Goal: Task Accomplishment & Management: Use online tool/utility

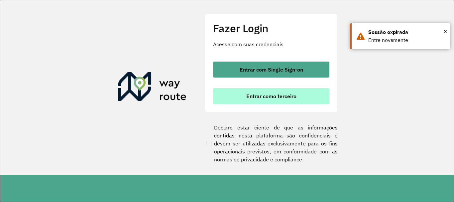
click at [255, 100] on button "Entrar como terceiro" at bounding box center [271, 96] width 116 height 16
click at [238, 98] on button "Entrar como terceiro" at bounding box center [271, 96] width 116 height 16
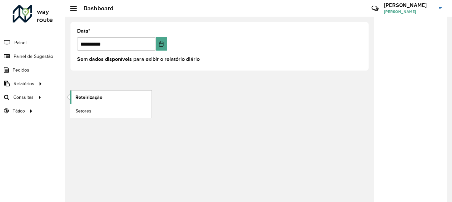
click at [98, 98] on span "Roteirização" at bounding box center [89, 97] width 27 height 7
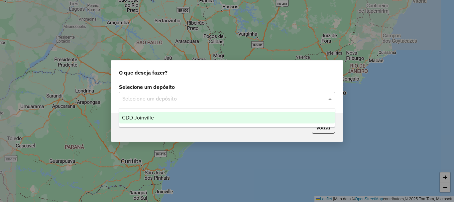
click at [196, 95] on input "text" at bounding box center [220, 99] width 196 height 8
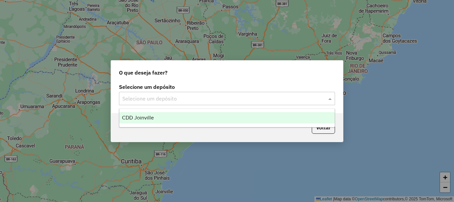
click at [182, 118] on div "CDD Joinville" at bounding box center [227, 117] width 216 height 11
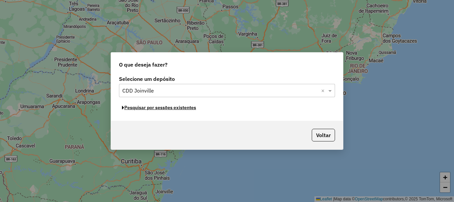
click at [177, 107] on button "Pesquisar por sessões existentes" at bounding box center [159, 107] width 80 height 10
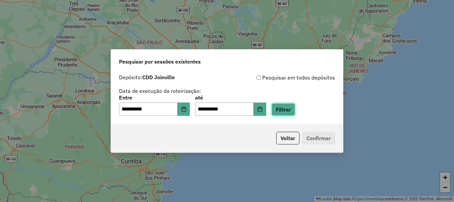
click at [290, 109] on button "Filtrar" at bounding box center [284, 109] width 24 height 13
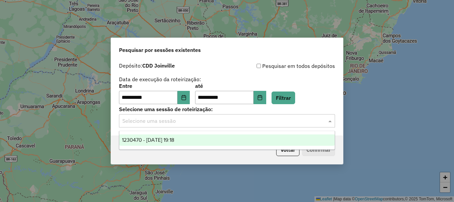
click at [291, 125] on div "Selecione uma sessão" at bounding box center [227, 120] width 216 height 13
drag, startPoint x: 260, startPoint y: 142, endPoint x: 289, endPoint y: 145, distance: 29.2
click at [261, 142] on div "1230470 - 16/08/2025 19:18" at bounding box center [227, 139] width 216 height 11
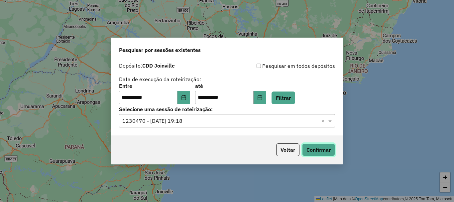
click at [307, 153] on button "Confirmar" at bounding box center [318, 149] width 33 height 13
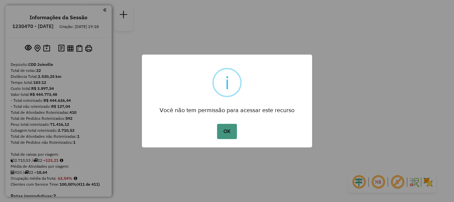
click at [230, 131] on button "OK" at bounding box center [227, 131] width 20 height 15
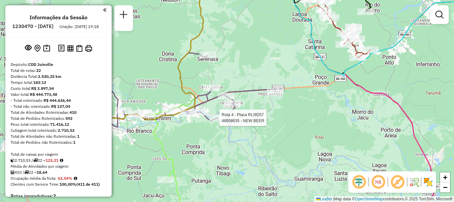
select select "**********"
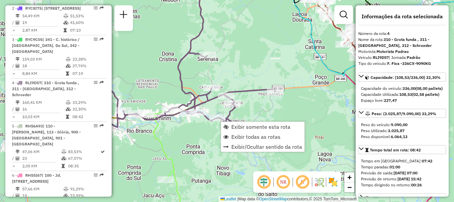
scroll to position [397, 0]
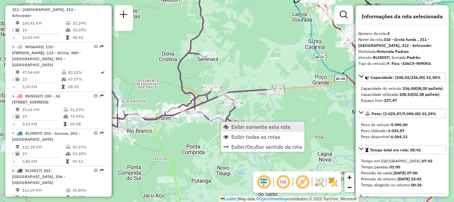
click at [240, 131] on link "Exibir somente esta rota" at bounding box center [263, 127] width 84 height 10
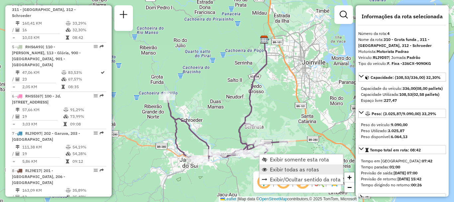
click at [282, 169] on span "Exibir todas as rotas" at bounding box center [294, 169] width 49 height 5
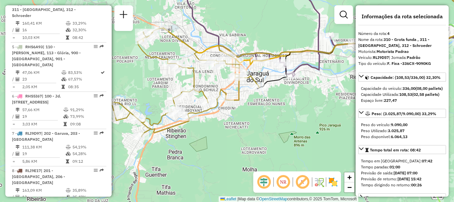
drag, startPoint x: 179, startPoint y: 148, endPoint x: 254, endPoint y: 136, distance: 76.4
click at [254, 136] on div "Janela de atendimento Grade de atendimento Capacidade Transportadoras Veículos …" at bounding box center [227, 101] width 454 height 202
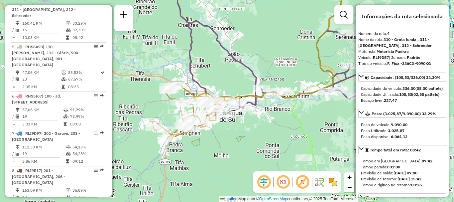
drag, startPoint x: 275, startPoint y: 123, endPoint x: 264, endPoint y: 144, distance: 23.4
click at [264, 144] on div "Janela de atendimento Grade de atendimento Capacidade Transportadoras Veículos …" at bounding box center [227, 101] width 454 height 202
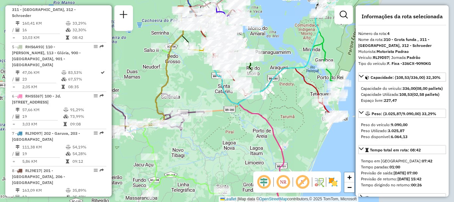
drag, startPoint x: 310, startPoint y: 152, endPoint x: 188, endPoint y: 155, distance: 122.5
click at [188, 155] on div "Janela de atendimento Grade de atendimento Capacidade Transportadoras Veículos …" at bounding box center [227, 101] width 454 height 202
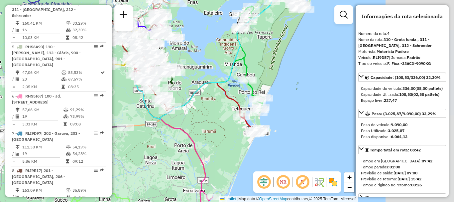
drag, startPoint x: 309, startPoint y: 134, endPoint x: 236, endPoint y: 147, distance: 74.1
click at [236, 147] on div "Janela de atendimento Grade de atendimento Capacidade Transportadoras Veículos …" at bounding box center [227, 101] width 454 height 202
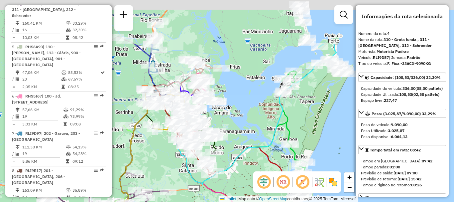
drag, startPoint x: 201, startPoint y: 117, endPoint x: 247, endPoint y: 168, distance: 68.3
click at [248, 186] on div "Janela de atendimento Grade de atendimento Capacidade Transportadoras Veículos …" at bounding box center [227, 101] width 454 height 202
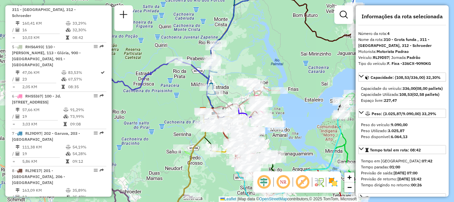
drag, startPoint x: 230, startPoint y: 53, endPoint x: 286, endPoint y: 69, distance: 58.2
click at [286, 69] on div "Janela de atendimento Grade de atendimento Capacidade Transportadoras Veículos …" at bounding box center [227, 101] width 454 height 202
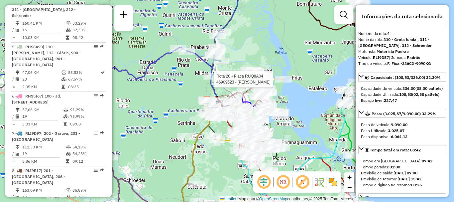
drag, startPoint x: 293, startPoint y: 123, endPoint x: 313, endPoint y: 68, distance: 58.3
click at [313, 58] on div "Rota 20 - Placa RUQ8A04 46909623 - MARISTELA TARTARA Janela de atendimento Grad…" at bounding box center [227, 101] width 454 height 202
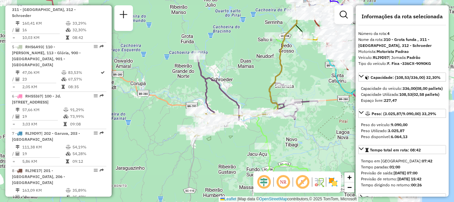
drag, startPoint x: 183, startPoint y: 176, endPoint x: 261, endPoint y: 128, distance: 91.9
click at [261, 128] on div "Rota 20 - Placa RUQ8A04 46909623 - MARISTELA TARTARA Janela de atendimento Grad…" at bounding box center [227, 101] width 454 height 202
